Goal: Information Seeking & Learning: Learn about a topic

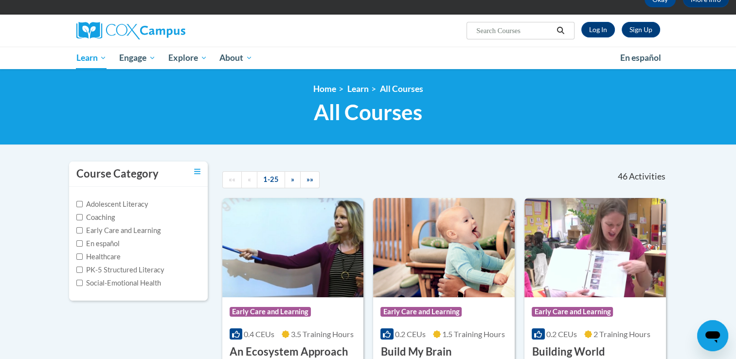
scroll to position [57, 0]
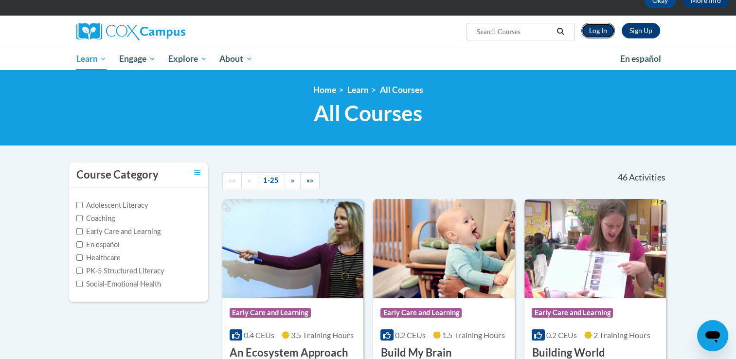
click at [598, 31] on link "Log In" at bounding box center [599, 31] width 34 height 16
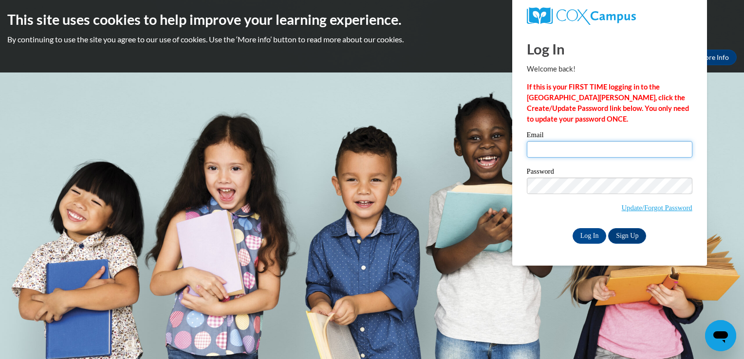
type input "kellystaton8@gmail.com"
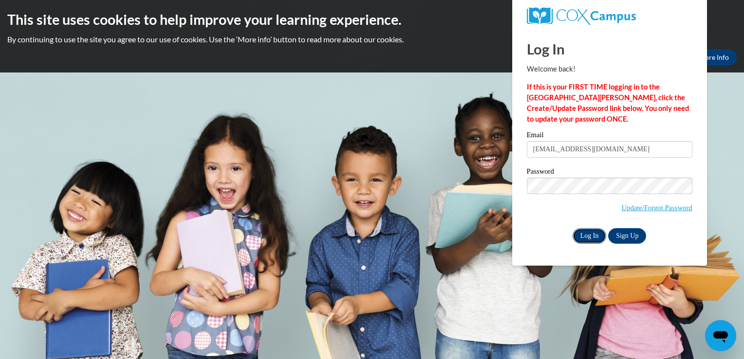
click at [582, 238] on input "Log In" at bounding box center [589, 236] width 34 height 16
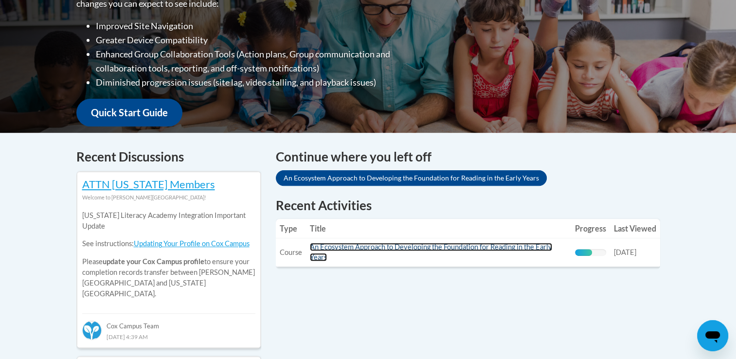
click at [443, 249] on link "An Ecosystem Approach to Developing the Foundation for Reading in the Early Yea…" at bounding box center [431, 252] width 242 height 18
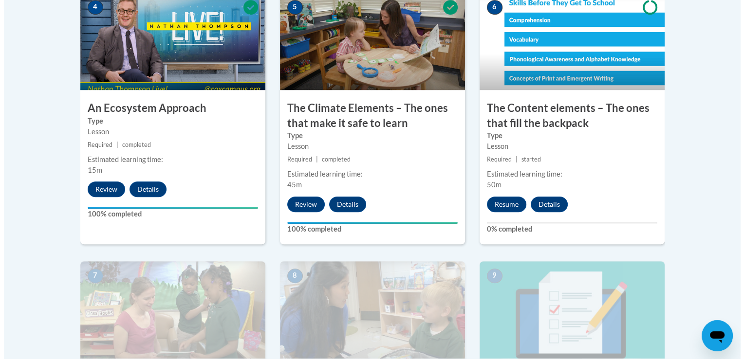
scroll to position [628, 0]
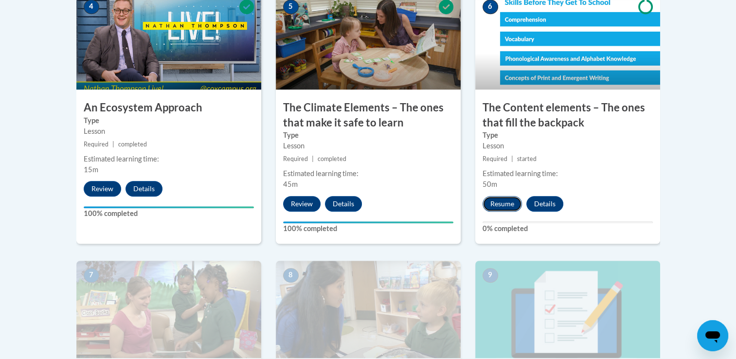
click at [501, 203] on button "Resume" at bounding box center [502, 204] width 39 height 16
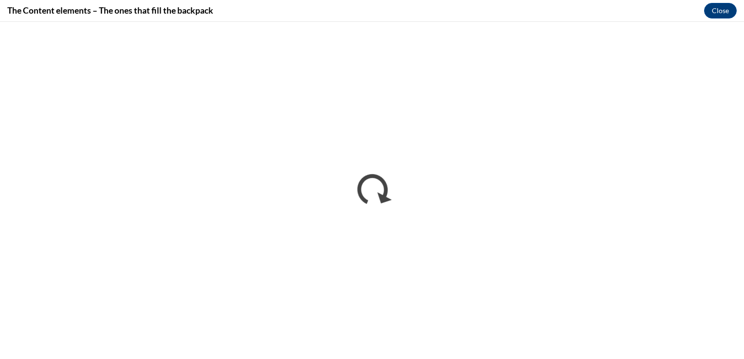
scroll to position [0, 0]
